Goal: Subscribe to service/newsletter

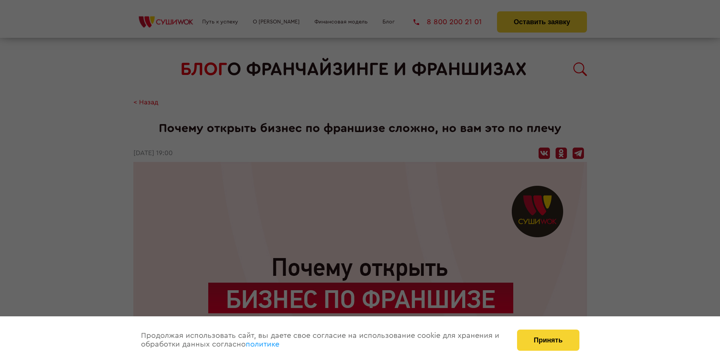
scroll to position [1219, 0]
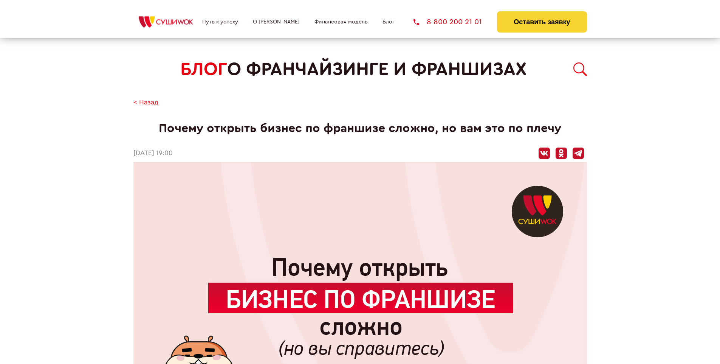
scroll to position [1219, 0]
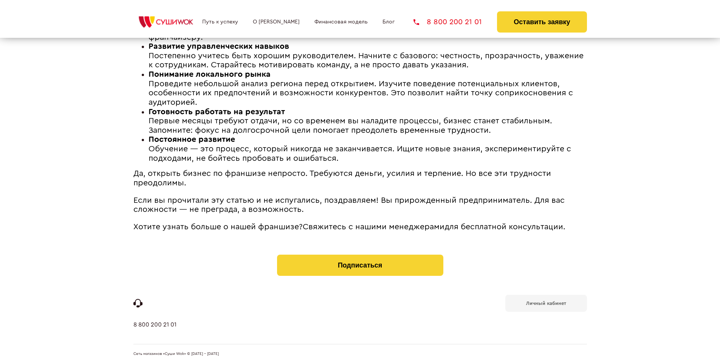
click at [546, 302] on b "Личный кабинет" at bounding box center [546, 303] width 40 height 5
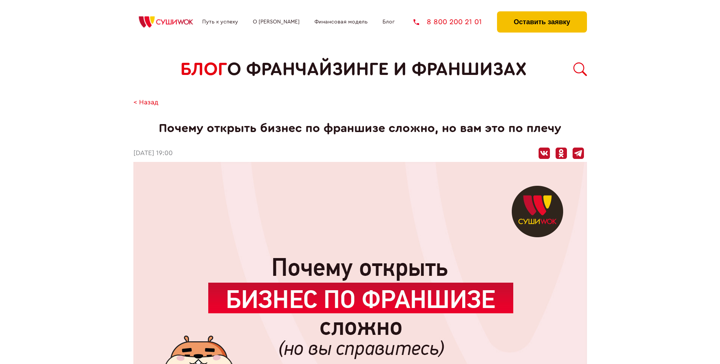
click at [542, 13] on button "Оставить заявку" at bounding box center [542, 21] width 90 height 21
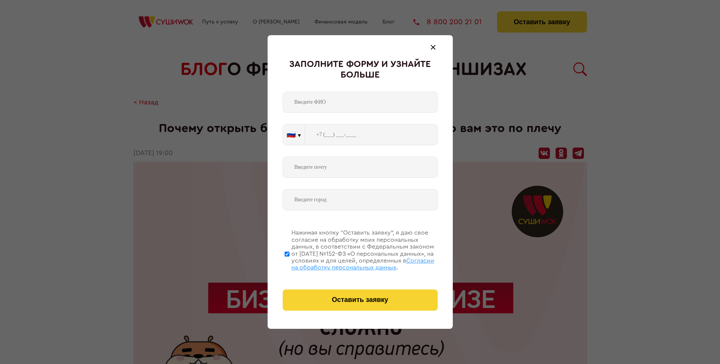
click at [350, 263] on span "Согласии на обработку персональных данных" at bounding box center [362, 263] width 143 height 13
click at [290, 263] on input "Нажимая кнопку “Оставить заявку”, я даю свое согласие на обработку моих персона…" at bounding box center [287, 253] width 5 height 60
checkbox input "false"
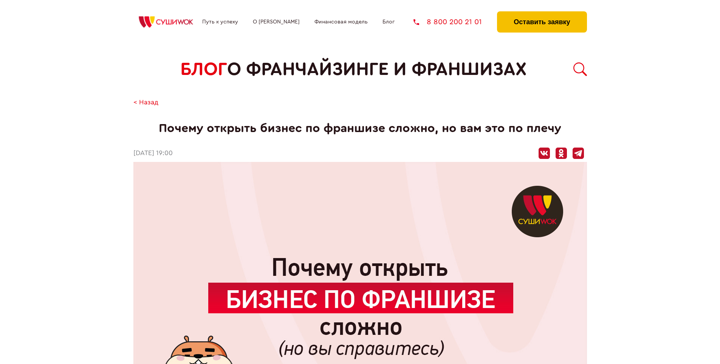
click at [542, 13] on button "Оставить заявку" at bounding box center [542, 21] width 90 height 21
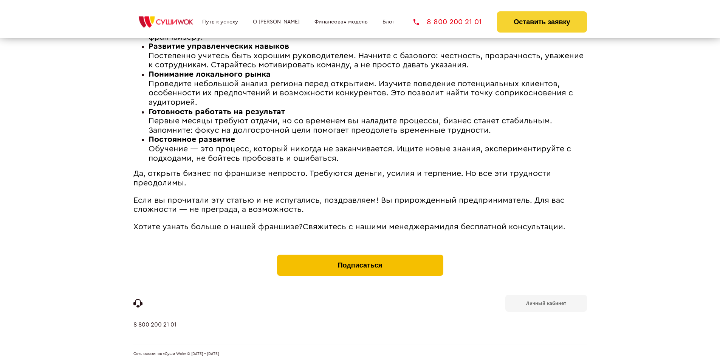
click at [360, 256] on button "Подписаться" at bounding box center [360, 264] width 166 height 21
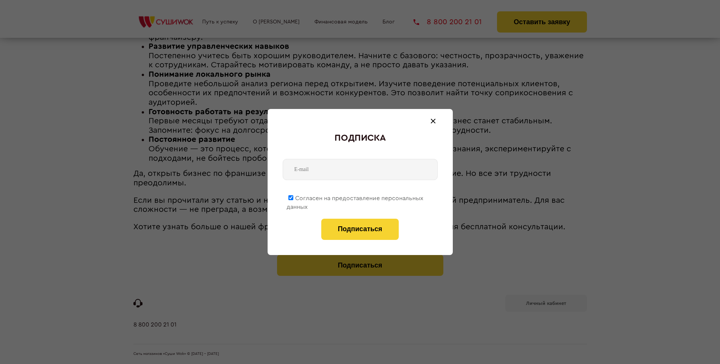
click at [355, 197] on span "Согласен на предоставление персональных данных" at bounding box center [355, 202] width 137 height 15
click at [293, 197] on input "Согласен на предоставление персональных данных" at bounding box center [290, 197] width 5 height 5
checkbox input "false"
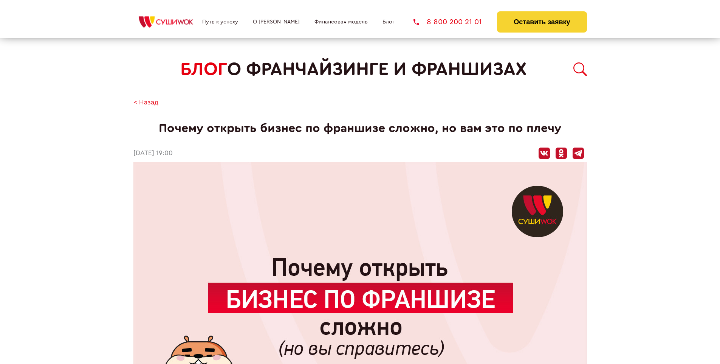
scroll to position [1219, 0]
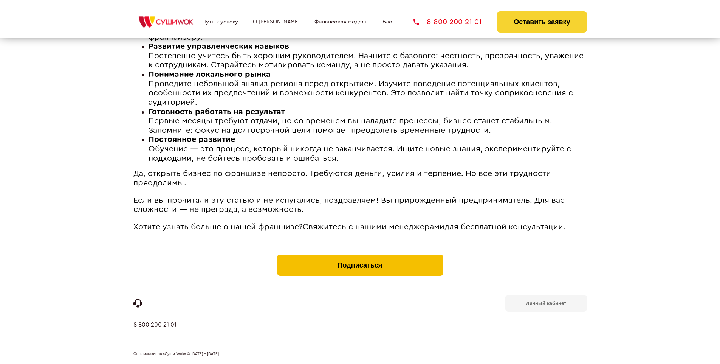
click at [360, 256] on button "Подписаться" at bounding box center [360, 264] width 166 height 21
